Goal: Task Accomplishment & Management: Manage account settings

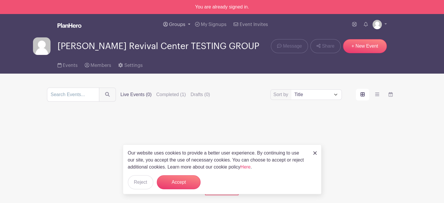
click at [170, 22] on link "Groups" at bounding box center [177, 24] width 32 height 21
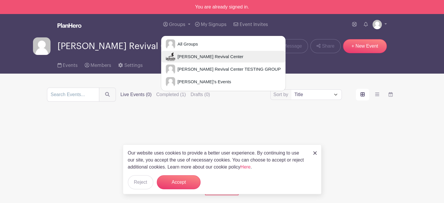
click at [186, 58] on span "[PERSON_NAME] Revival Center" at bounding box center [209, 56] width 68 height 7
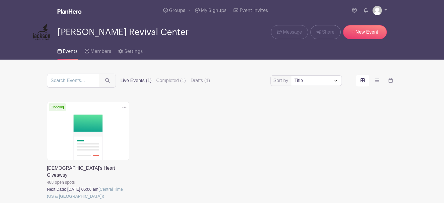
click at [47, 200] on link at bounding box center [47, 200] width 0 height 0
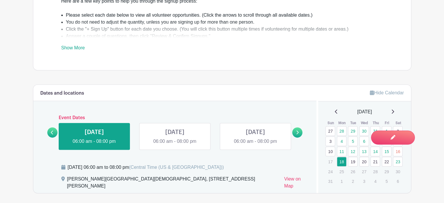
scroll to position [321, 0]
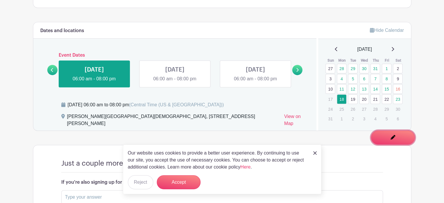
drag, startPoint x: 398, startPoint y: 137, endPoint x: 389, endPoint y: 138, distance: 9.4
click at [0, 0] on span "Switch to Edit Mode" at bounding box center [0, 0] width 0 height 0
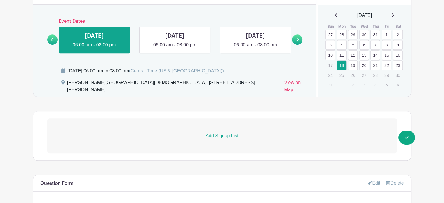
scroll to position [379, 0]
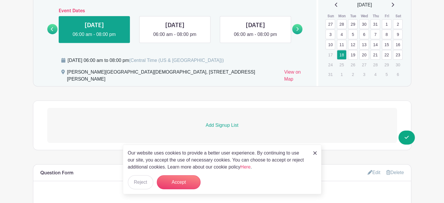
click at [233, 122] on p "Add Signup List" at bounding box center [221, 125] width 349 height 7
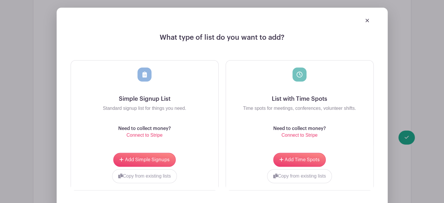
scroll to position [496, 0]
click at [291, 157] on span "Add Time Spots" at bounding box center [301, 159] width 35 height 5
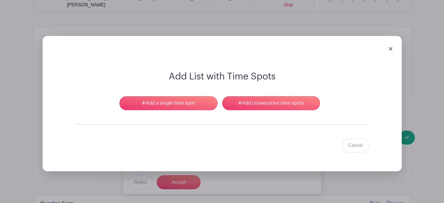
scroll to position [543, 0]
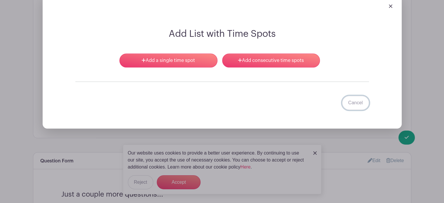
click at [356, 97] on link "Cancel" at bounding box center [355, 103] width 27 height 14
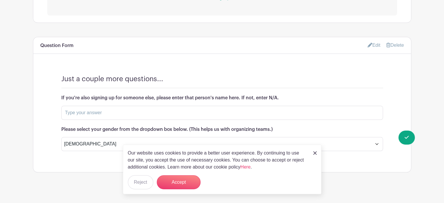
click at [315, 151] on link at bounding box center [315, 152] width 4 height 7
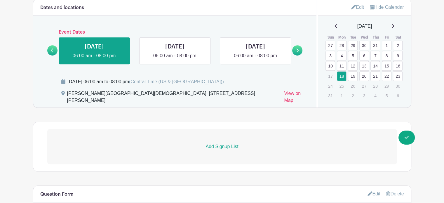
scroll to position [273, 0]
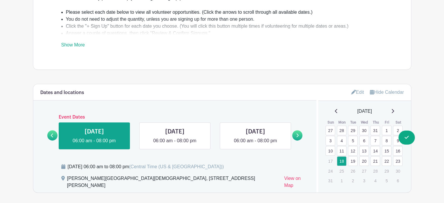
click at [358, 87] on link "Edit" at bounding box center [357, 92] width 13 height 10
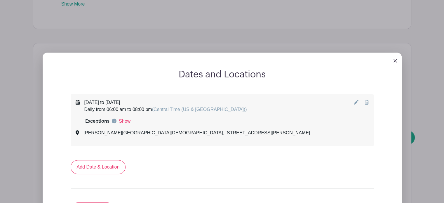
scroll to position [361, 0]
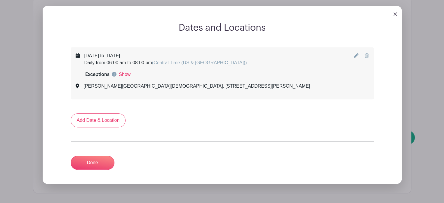
click at [394, 11] on link at bounding box center [395, 13] width 4 height 5
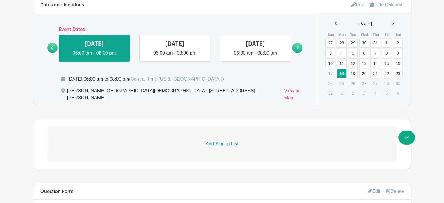
scroll to position [335, 0]
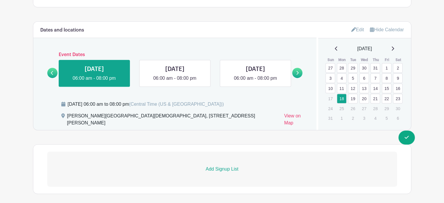
click at [0, 0] on link at bounding box center [0, 0] width 0 height 0
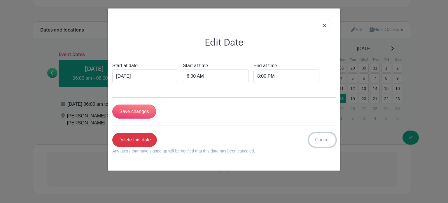
click at [322, 141] on link "Cancel" at bounding box center [322, 140] width 27 height 14
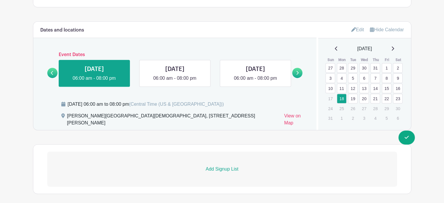
click at [219, 165] on p "Add Signup List" at bounding box center [221, 168] width 349 height 7
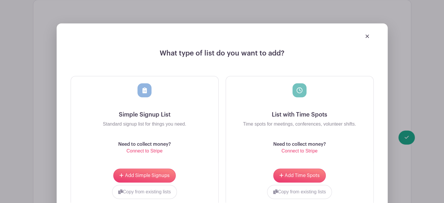
scroll to position [481, 0]
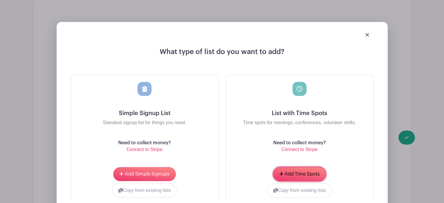
click at [298, 172] on span "Add Time Spots" at bounding box center [301, 174] width 35 height 5
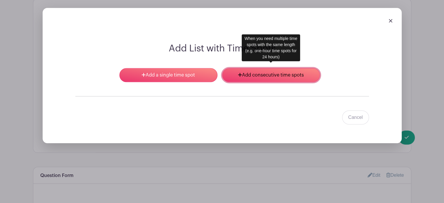
click at [247, 68] on link "Add consecutive time spots" at bounding box center [271, 75] width 98 height 14
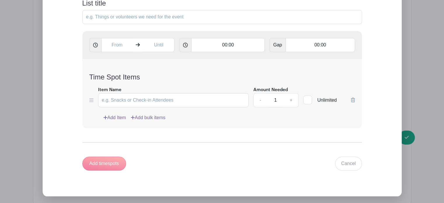
scroll to position [557, 0]
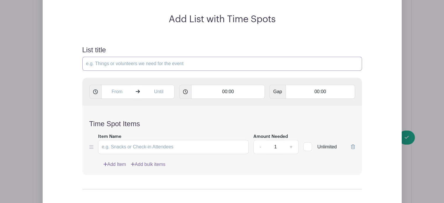
click at [134, 59] on input "List title" at bounding box center [221, 64] width 279 height 14
type input "S"
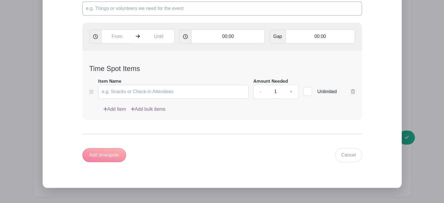
scroll to position [616, 0]
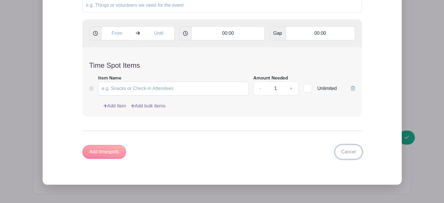
click at [357, 147] on link "Cancel" at bounding box center [348, 152] width 27 height 14
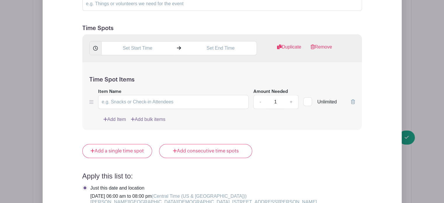
click at [315, 43] on link "Remove" at bounding box center [321, 49] width 22 height 12
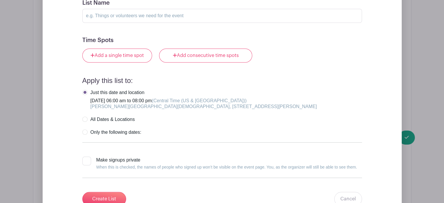
scroll to position [645, 0]
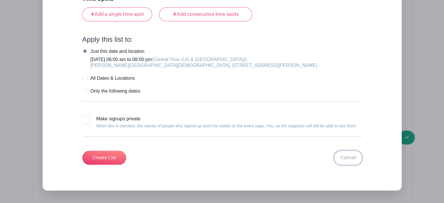
click at [351, 151] on link "Cancel" at bounding box center [348, 158] width 28 height 14
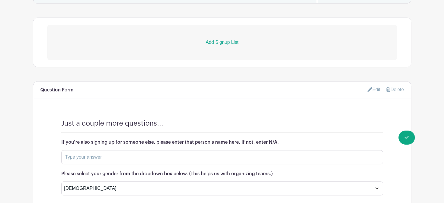
click at [215, 39] on p "Add Signup List" at bounding box center [221, 42] width 349 height 7
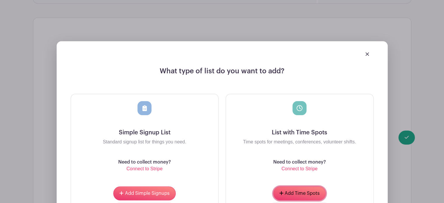
click at [294, 191] on span "Add Time Spots" at bounding box center [301, 193] width 35 height 5
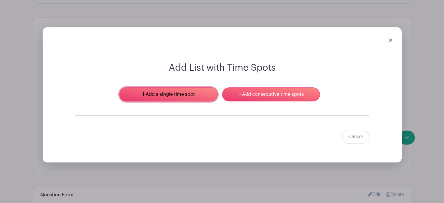
click at [192, 87] on link "Add a single time spot" at bounding box center [168, 94] width 98 height 14
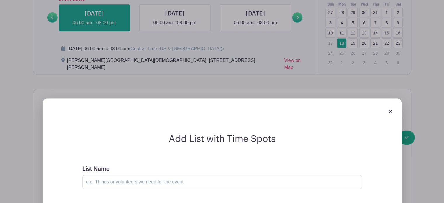
scroll to position [363, 0]
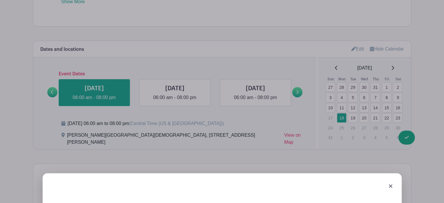
click at [391, 183] on link at bounding box center [391, 185] width 4 height 5
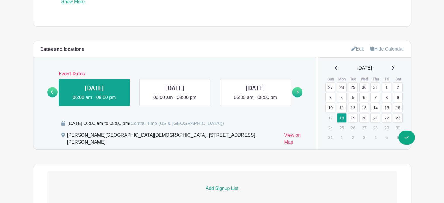
click at [353, 103] on link "12" at bounding box center [353, 108] width 10 height 10
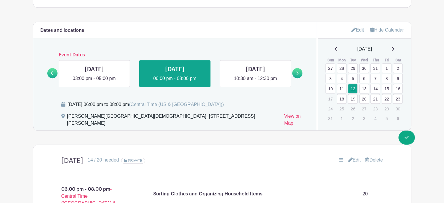
scroll to position [480, 0]
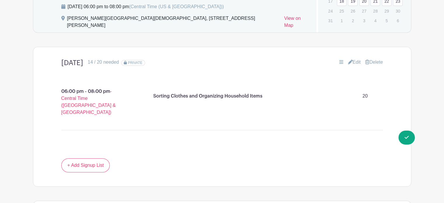
click at [154, 92] on p "Sorting Clothes and Organizing Household Items" at bounding box center [207, 95] width 109 height 7
drag, startPoint x: 154, startPoint y: 90, endPoint x: 264, endPoint y: 94, distance: 110.1
click at [264, 94] on div "Sorting Clothes and Organizing Household Items 20" at bounding box center [266, 96] width 230 height 16
copy p "Sorting Clothes and Organizing Household Items"
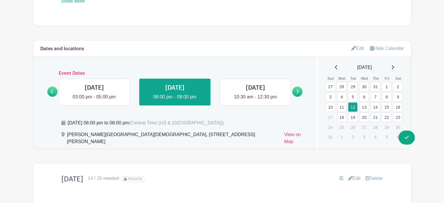
scroll to position [363, 0]
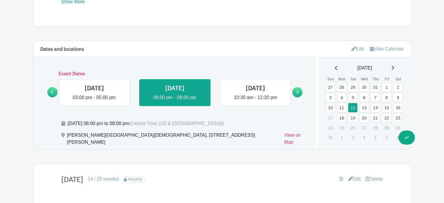
click at [299, 87] on link at bounding box center [297, 92] width 10 height 10
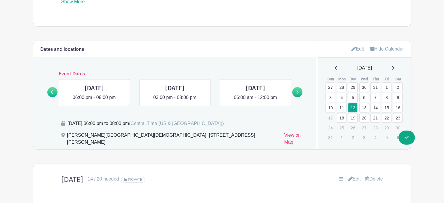
click at [296, 90] on icon at bounding box center [297, 92] width 3 height 4
click at [94, 101] on link at bounding box center [94, 101] width 0 height 0
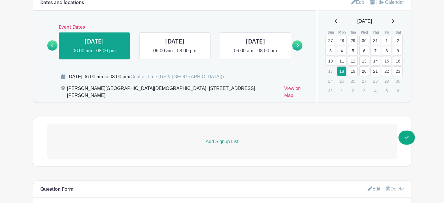
click at [230, 138] on p "Add Signup List" at bounding box center [221, 141] width 349 height 7
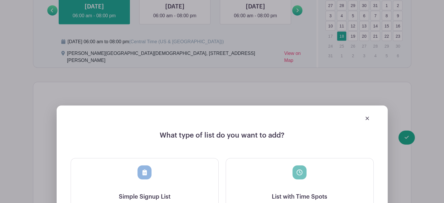
scroll to position [480, 0]
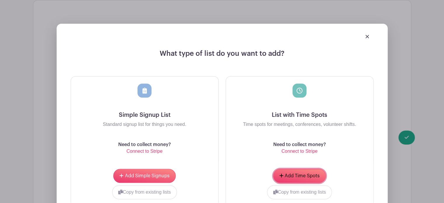
click at [295, 169] on button "Add Time Spots" at bounding box center [299, 176] width 53 height 14
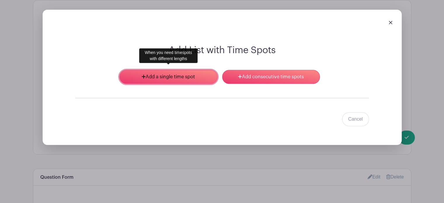
click at [183, 75] on link "Add a single time spot" at bounding box center [168, 77] width 98 height 14
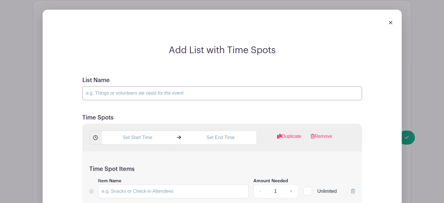
click at [125, 86] on input "List Name" at bounding box center [221, 93] width 279 height 14
paste input "Sorting Clothes and Organizing Household Items"
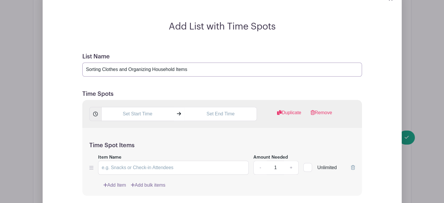
scroll to position [585, 0]
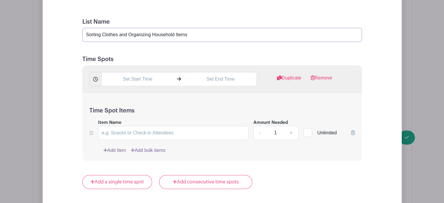
type input "Sorting Clothes and Organizing Household Items"
click at [153, 73] on input "text" at bounding box center [137, 79] width 72 height 14
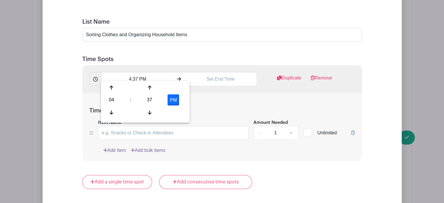
click at [108, 100] on div "04" at bounding box center [111, 99] width 19 height 11
click at [180, 90] on div "03" at bounding box center [177, 87] width 20 height 11
click at [146, 96] on div "37" at bounding box center [149, 99] width 19 height 11
click at [114, 88] on div "00" at bounding box center [112, 87] width 20 height 11
type input "3:00 PM"
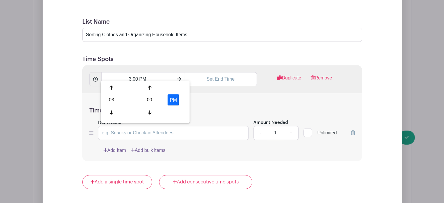
click at [202, 93] on div "Time Spot Items Item Name Amount Needed - 1 + Unlimited Add Item Add bulk items" at bounding box center [221, 127] width 279 height 68
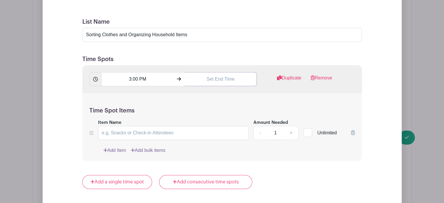
click at [221, 72] on input "text" at bounding box center [220, 79] width 72 height 14
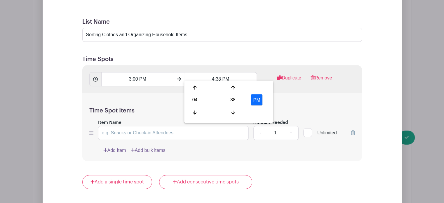
click at [192, 100] on div "04" at bounding box center [194, 99] width 19 height 11
click at [218, 100] on div "05" at bounding box center [217, 99] width 20 height 11
click at [234, 103] on div "38" at bounding box center [232, 99] width 19 height 11
click at [195, 86] on div "00" at bounding box center [195, 87] width 20 height 11
type input "5:00 PM"
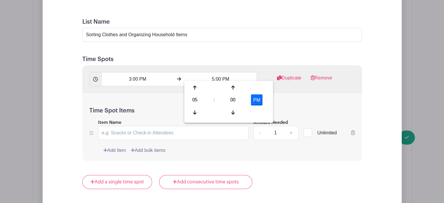
click at [275, 100] on div "Time Spot Items Item Name Amount Needed - 1 + Unlimited Add Item Add bulk items" at bounding box center [221, 127] width 279 height 68
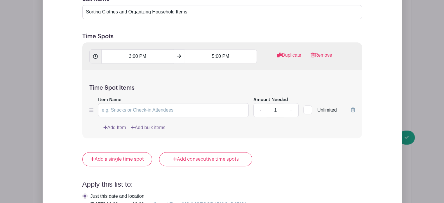
scroll to position [614, 0]
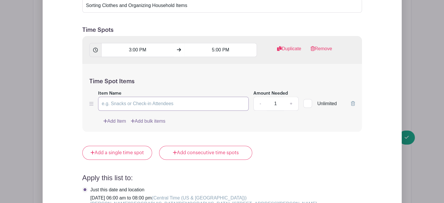
click at [131, 97] on input "Item Name" at bounding box center [173, 104] width 151 height 14
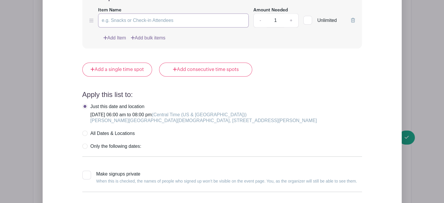
scroll to position [643, 0]
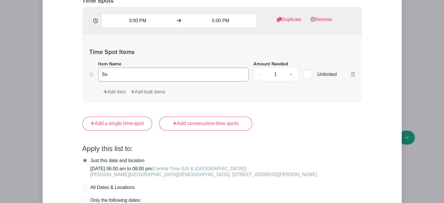
type input "S"
type input "s"
type input "V"
type input "Sorting and Setup Volunteers"
drag, startPoint x: 278, startPoint y: 66, endPoint x: 278, endPoint y: 70, distance: 4.4
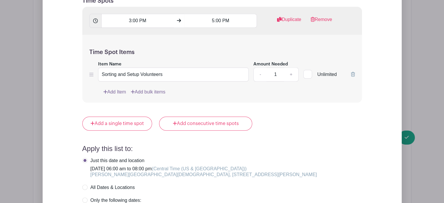
click at [278, 67] on input "1" at bounding box center [275, 74] width 18 height 14
type input "20"
click at [331, 134] on form "List Name Sorting Clothes and Organizing Household Items Time Spots 3:00 PM 5:0…" at bounding box center [221, 117] width 293 height 328
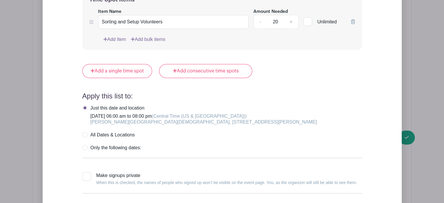
scroll to position [730, 0]
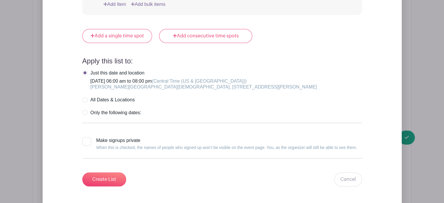
click at [89, 137] on div at bounding box center [86, 141] width 9 height 9
click at [86, 137] on input "Make signups private When this is checked, the names of people who signed up wo…" at bounding box center [84, 139] width 4 height 4
checkbox input "true"
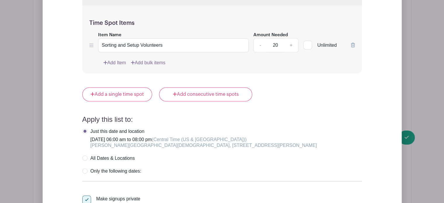
click at [328, 118] on form "List Name Sorting Clothes and Organizing Household Items Time Spots 3:00 PM 5:0…" at bounding box center [221, 88] width 293 height 328
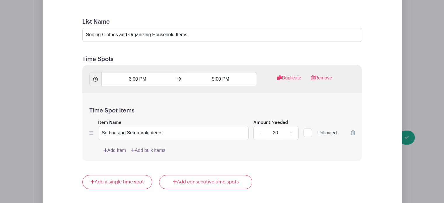
click at [286, 74] on link "Duplicate" at bounding box center [289, 80] width 24 height 12
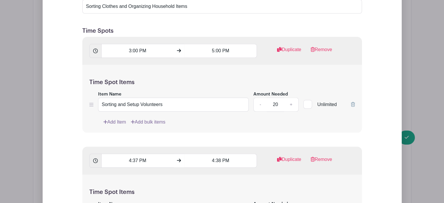
scroll to position [643, 0]
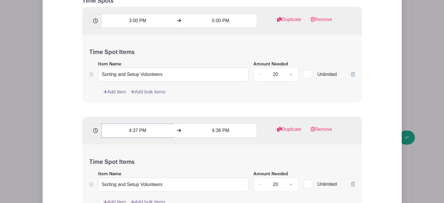
click at [138, 123] on input "4:37 PM" at bounding box center [137, 130] width 72 height 14
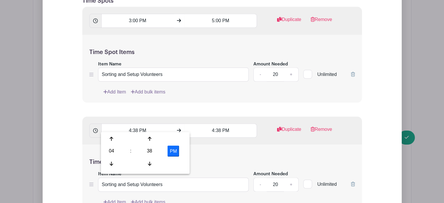
click at [111, 150] on div "04" at bounding box center [111, 150] width 19 height 11
click at [153, 151] on div "06" at bounding box center [155, 150] width 20 height 11
click at [152, 150] on div "38" at bounding box center [149, 150] width 19 height 11
click at [114, 136] on div "00" at bounding box center [112, 138] width 20 height 11
type input "6:00 PM"
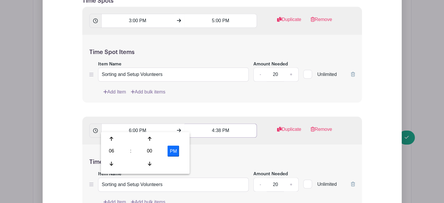
click at [227, 127] on input "4:38 PM" at bounding box center [220, 130] width 72 height 14
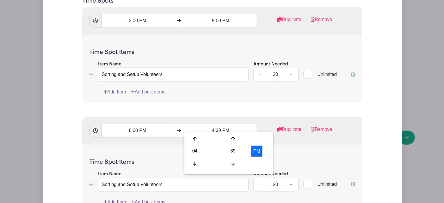
click at [194, 152] on div "04" at bounding box center [194, 150] width 19 height 11
click at [198, 165] on div "08" at bounding box center [195, 163] width 20 height 11
click at [228, 152] on div "39" at bounding box center [232, 150] width 19 height 11
click at [193, 137] on div "00" at bounding box center [195, 138] width 20 height 11
type input "8:00 PM"
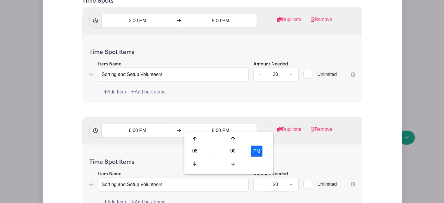
click at [287, 147] on div "Time Spot Items Item Name Sorting and Setup Volunteers Amount Needed - 20 + Unl…" at bounding box center [221, 178] width 279 height 68
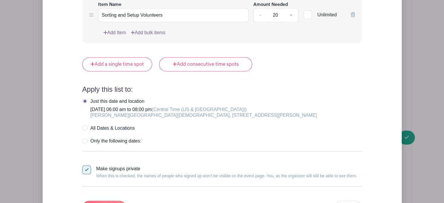
scroll to position [847, 0]
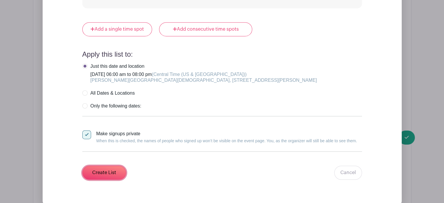
click at [117, 167] on input "Create List" at bounding box center [104, 172] width 44 height 14
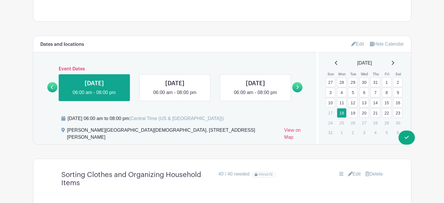
scroll to position [321, 0]
